Goal: Find specific page/section: Find specific page/section

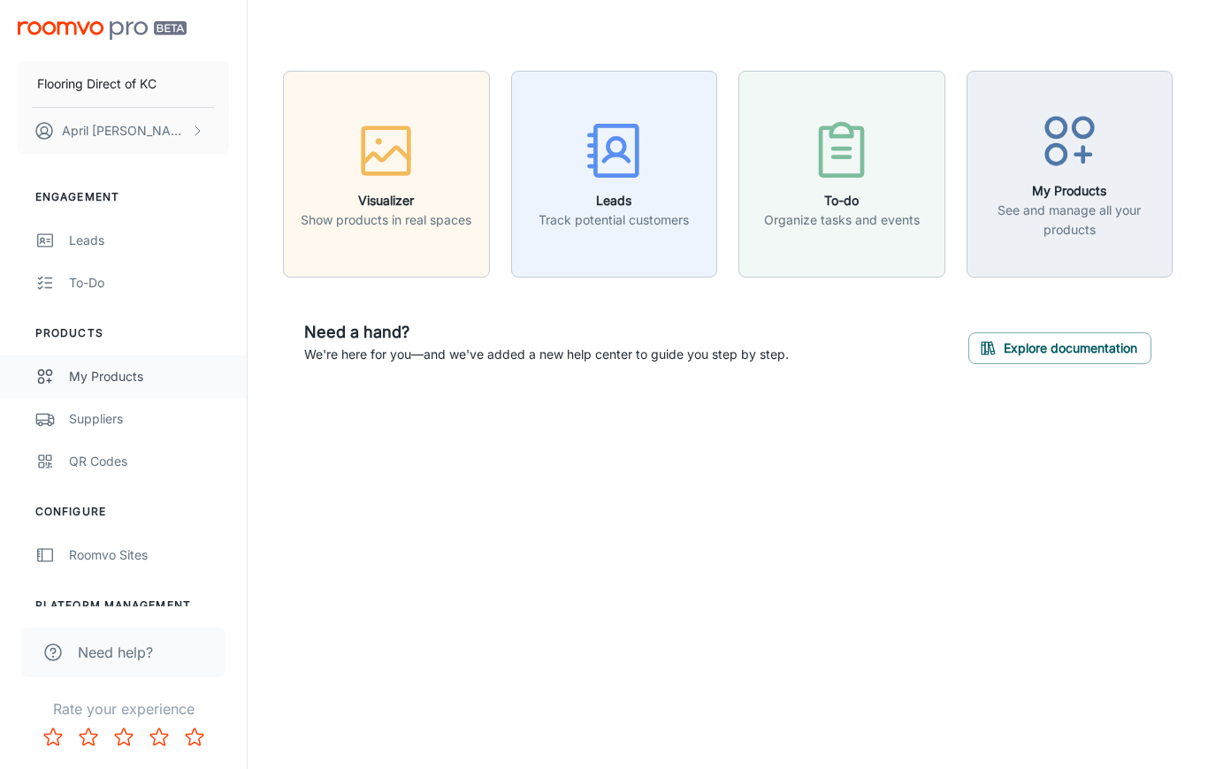
click at [133, 383] on div "My Products" at bounding box center [149, 376] width 160 height 19
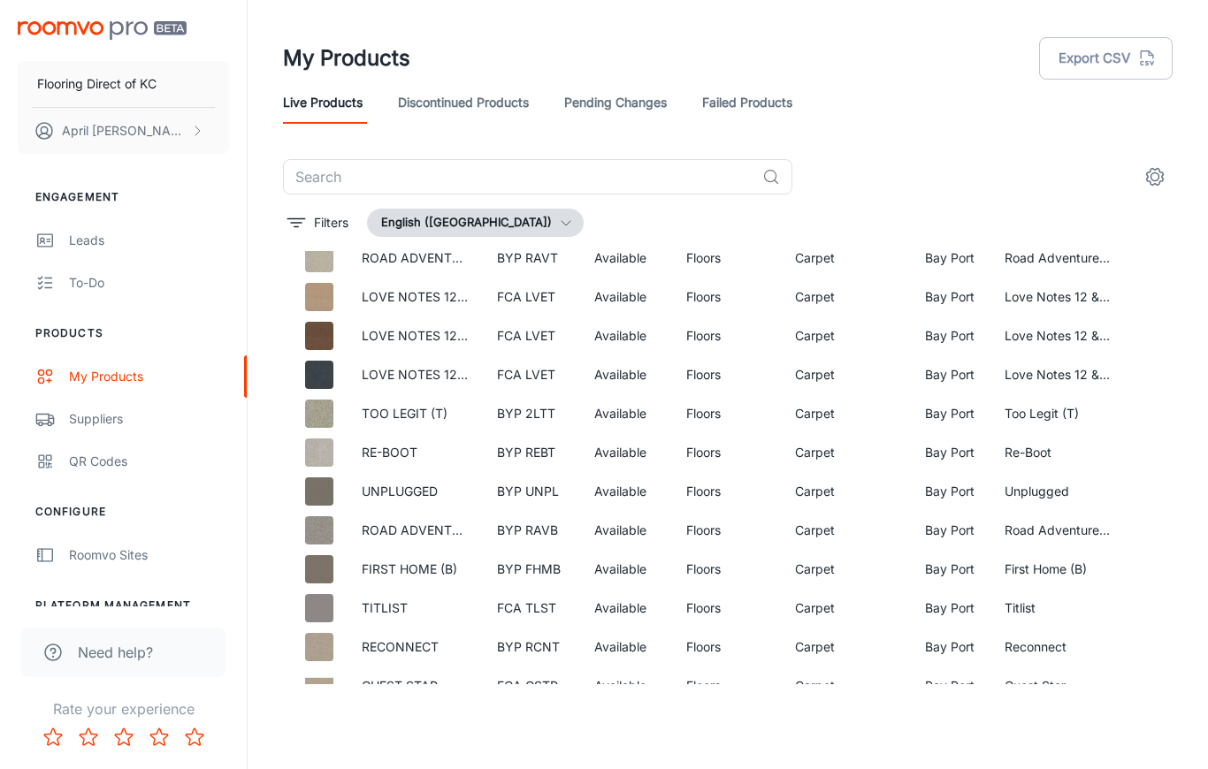
scroll to position [646, 0]
click at [322, 221] on p "Filters" at bounding box center [331, 222] width 34 height 19
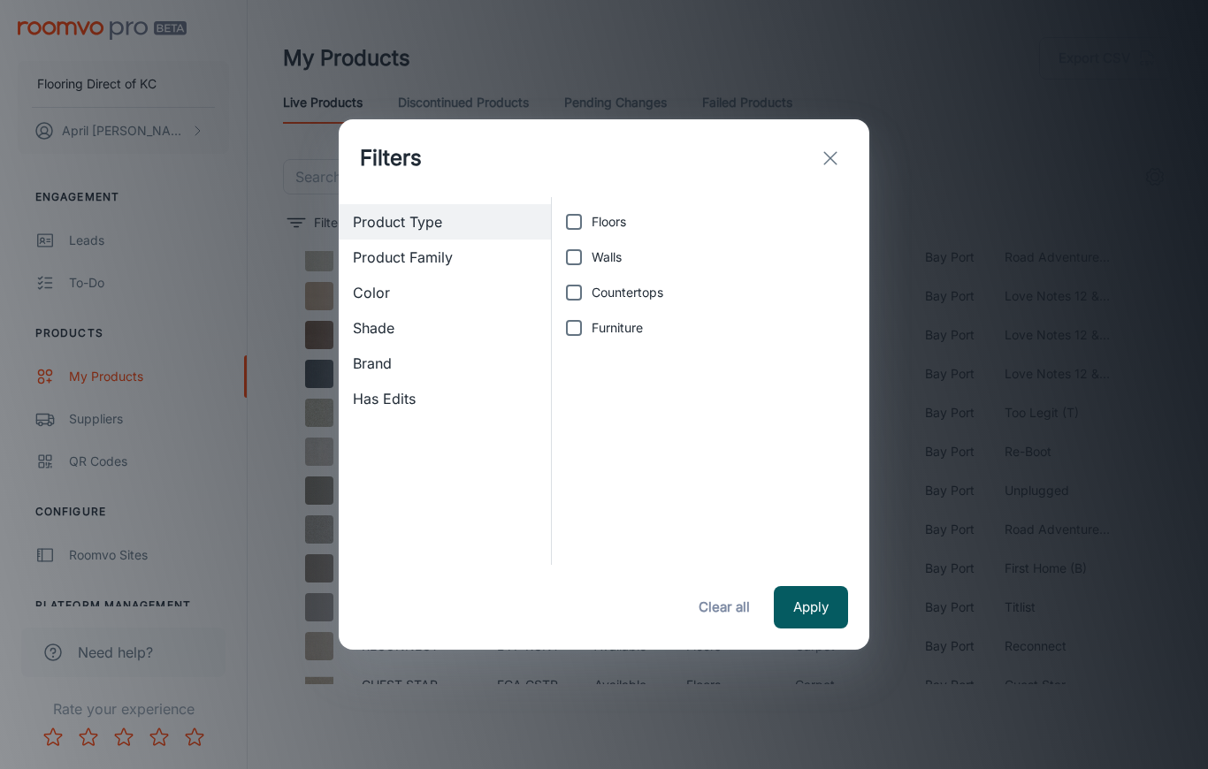
click at [627, 233] on label "Floors" at bounding box center [705, 221] width 299 height 35
click at [592, 233] on input "Floors" at bounding box center [573, 221] width 35 height 35
checkbox input "true"
click at [374, 373] on span "Brand" at bounding box center [445, 363] width 184 height 21
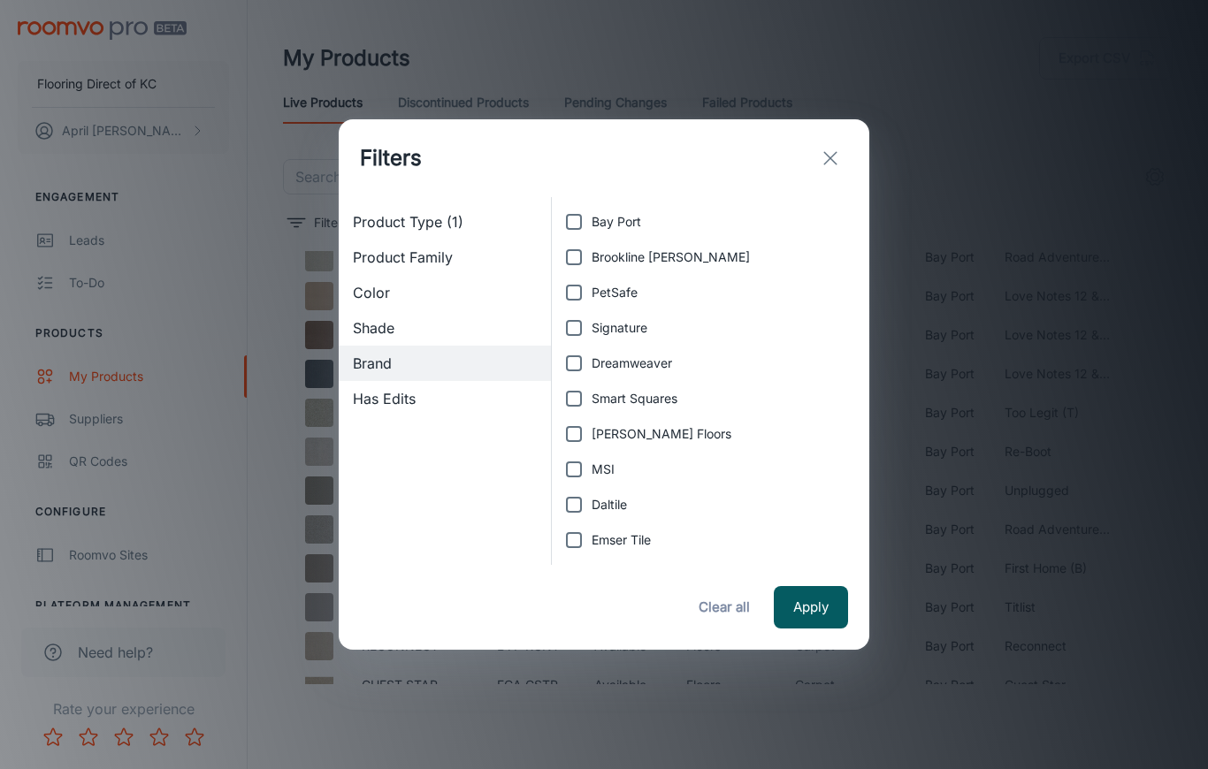
click at [647, 433] on span "[PERSON_NAME] Floors" at bounding box center [662, 433] width 140 height 19
click at [592, 433] on input "[PERSON_NAME] Floors" at bounding box center [573, 434] width 35 height 35
checkbox input "true"
click at [812, 610] on button "Apply" at bounding box center [811, 607] width 74 height 42
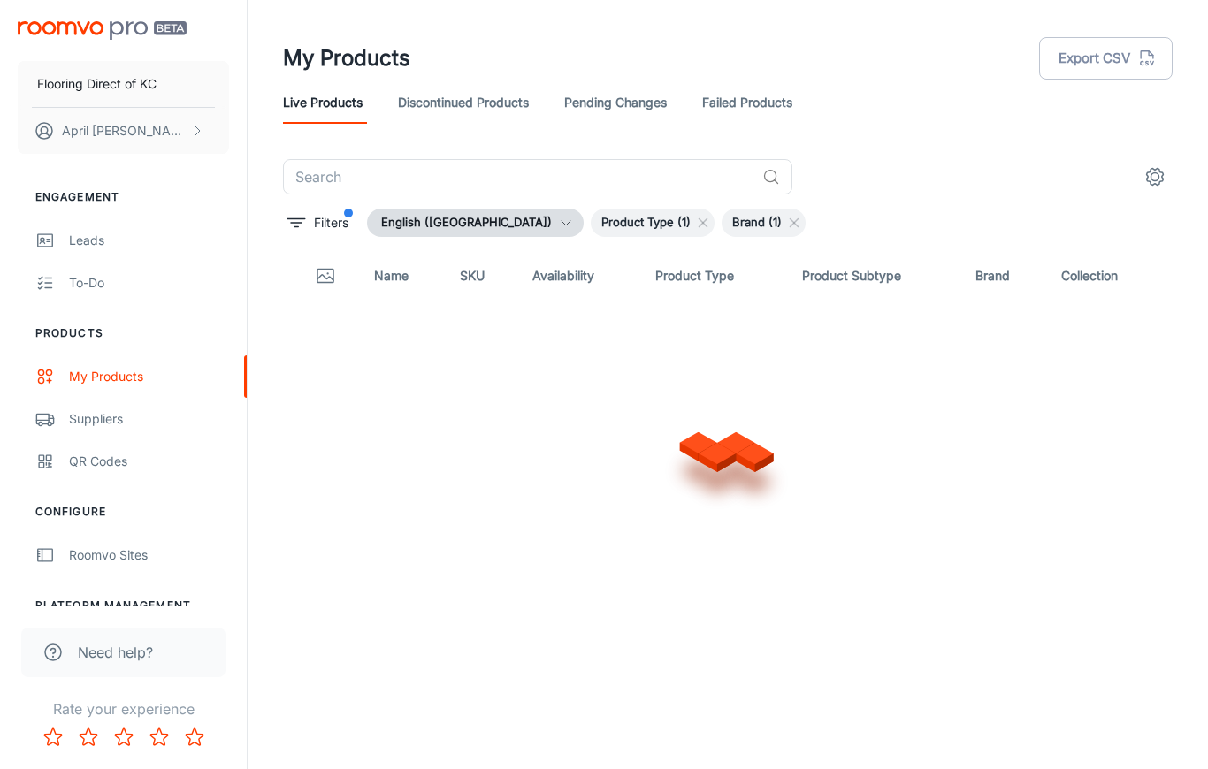
scroll to position [0, 0]
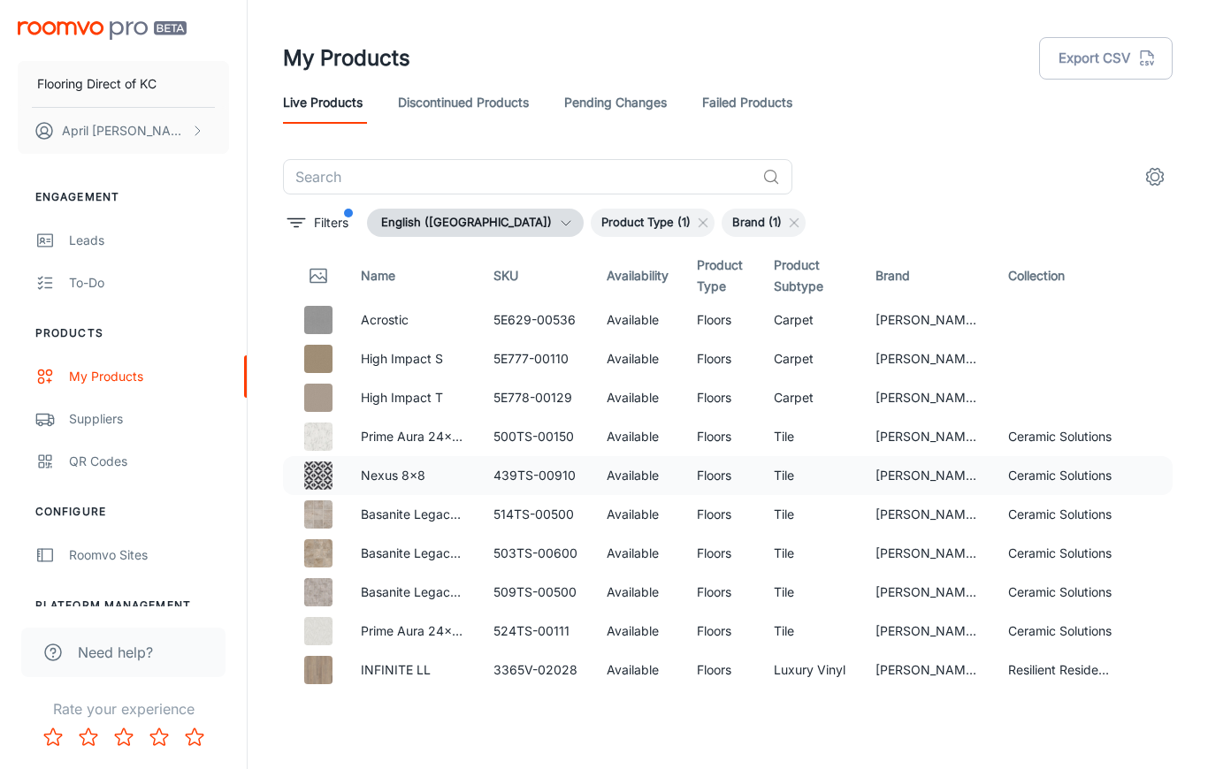
click at [327, 478] on img at bounding box center [318, 476] width 28 height 28
click at [555, 473] on td "439TS-00910" at bounding box center [535, 475] width 113 height 39
click at [401, 483] on p "Nexus 8x8" at bounding box center [413, 475] width 104 height 19
click at [322, 484] on img at bounding box center [318, 476] width 28 height 28
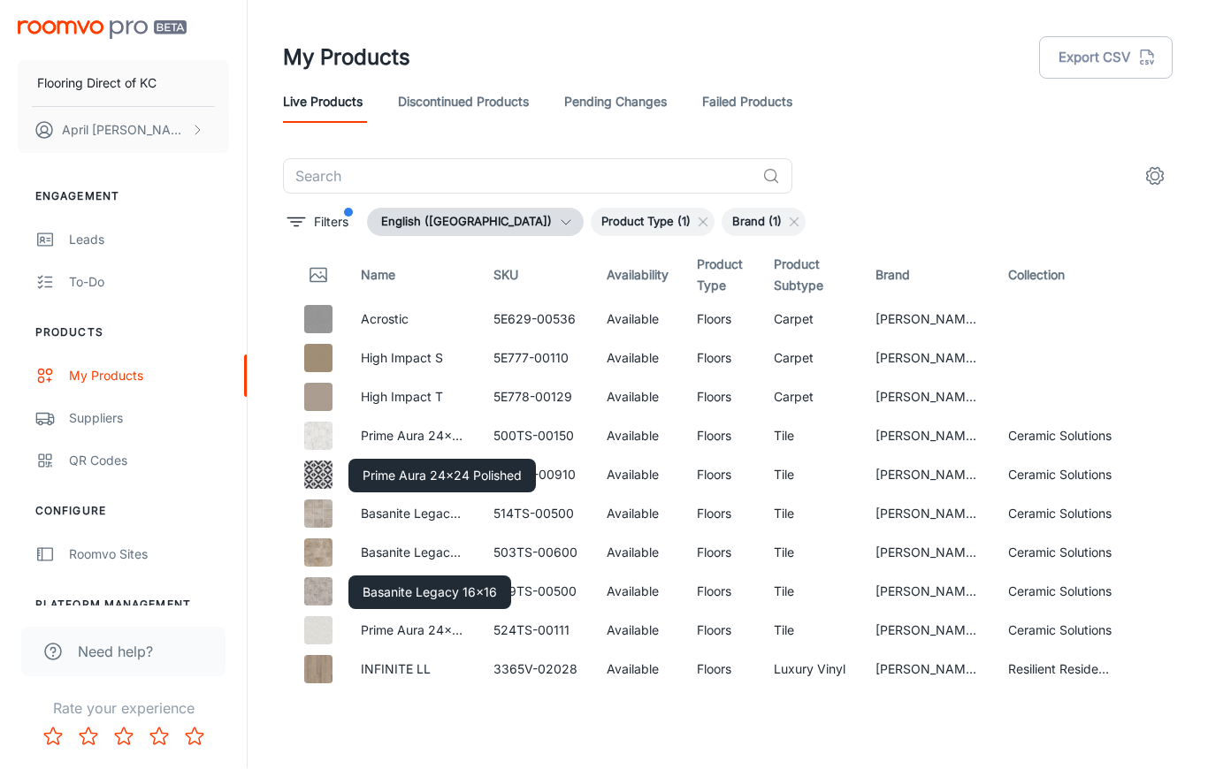
click at [751, 737] on div "My Products Export CSV Live Products Discontinued Products Pending Changes Fail…" at bounding box center [728, 377] width 960 height 755
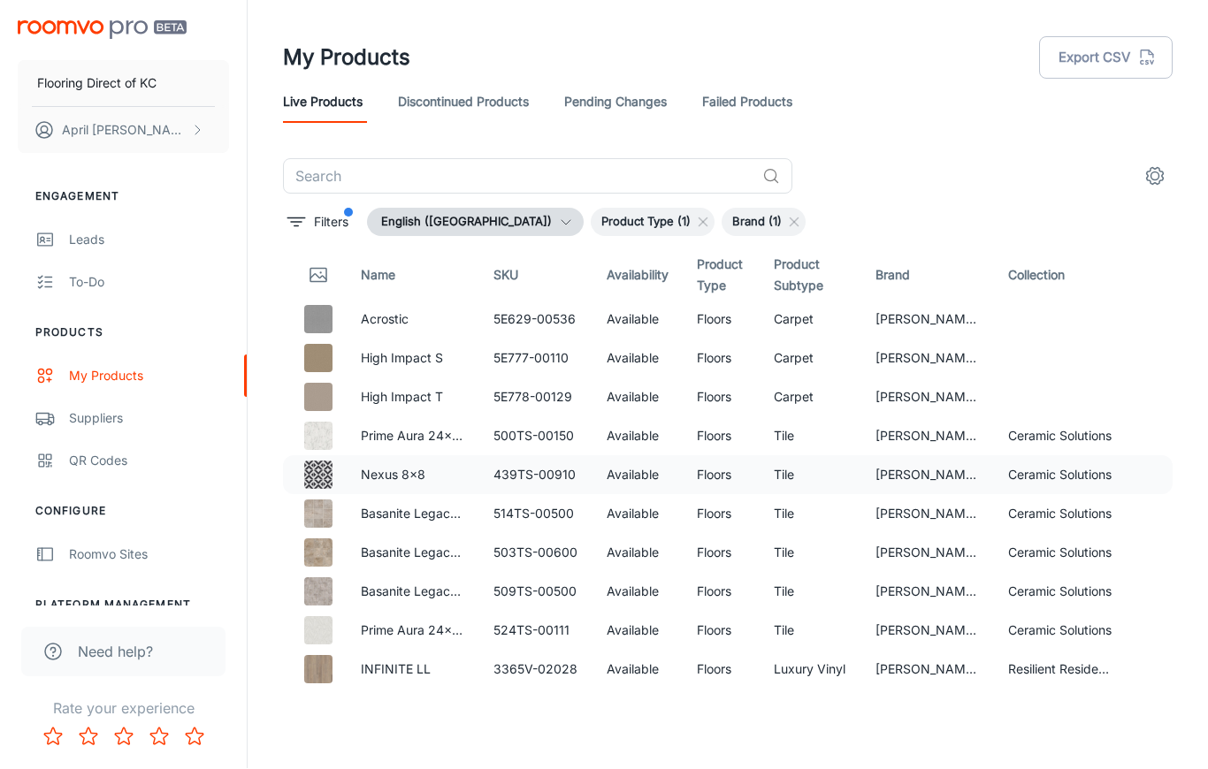
click at [398, 470] on p "Nexus 8x8" at bounding box center [413, 475] width 104 height 19
click at [320, 475] on img at bounding box center [318, 476] width 28 height 28
click at [547, 463] on td "439TS-00910" at bounding box center [535, 475] width 113 height 39
click at [500, 474] on td "439TS-00910" at bounding box center [535, 475] width 113 height 39
drag, startPoint x: 497, startPoint y: 474, endPoint x: 570, endPoint y: 483, distance: 73.9
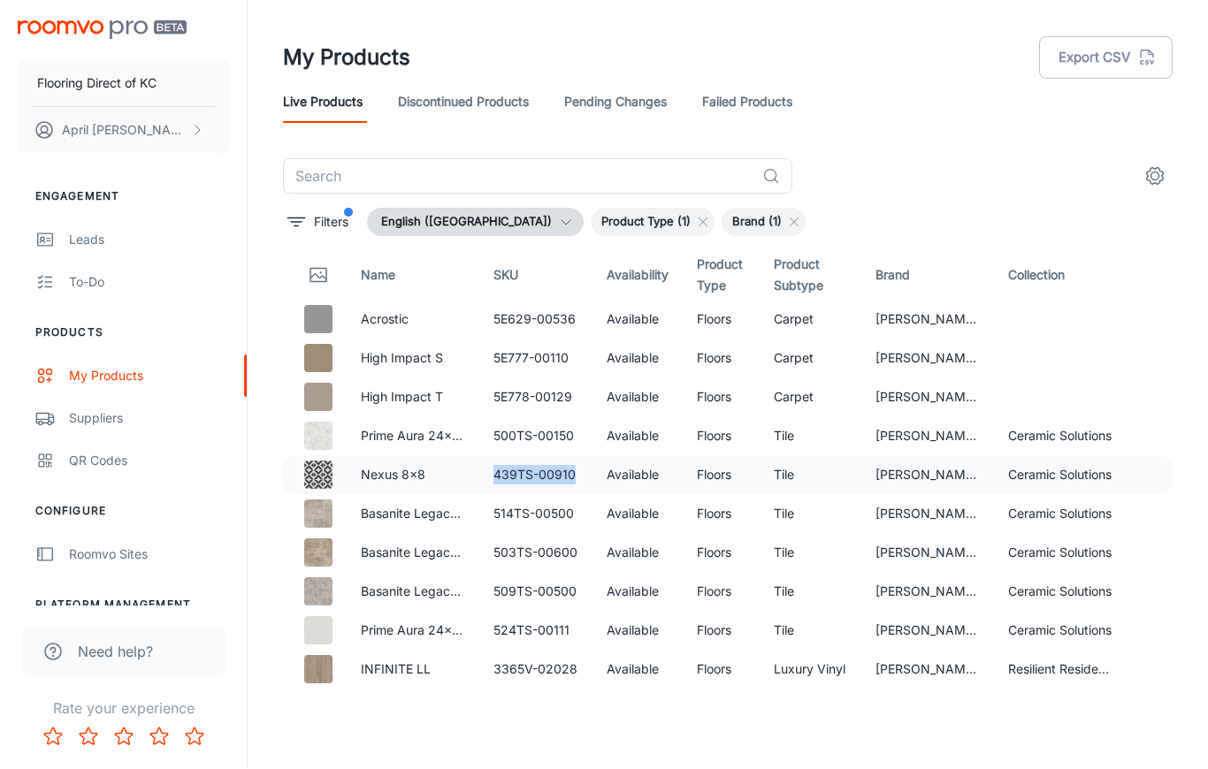
click at [570, 483] on td "439TS-00910" at bounding box center [535, 475] width 113 height 39
copy td "439TS-0091"
